Goal: Task Accomplishment & Management: Manage account settings

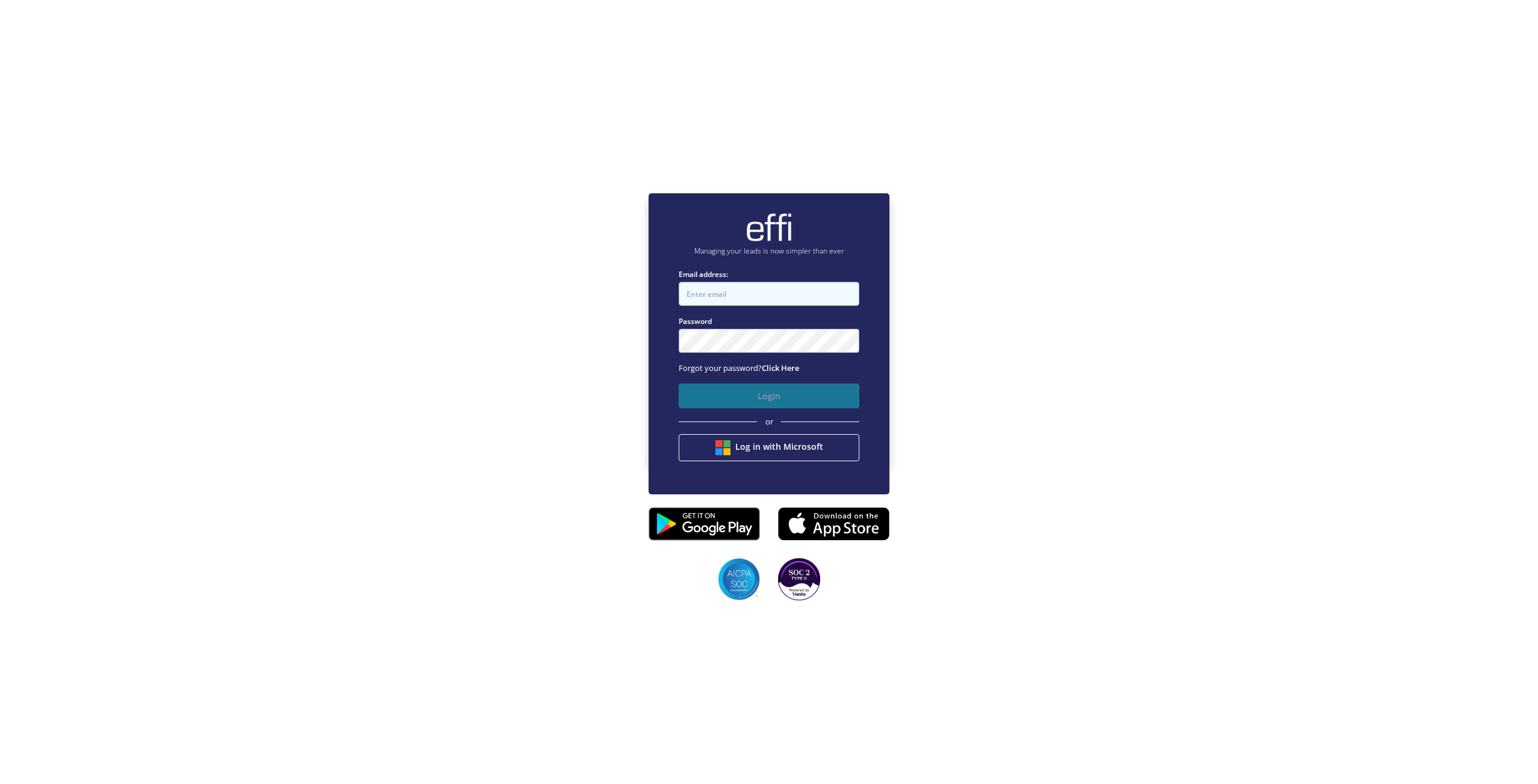
type input "[PERSON_NAME][EMAIL_ADDRESS][DOMAIN_NAME]"
click at [774, 402] on button "Login" at bounding box center [769, 395] width 181 height 24
